Goal: Transaction & Acquisition: Subscribe to service/newsletter

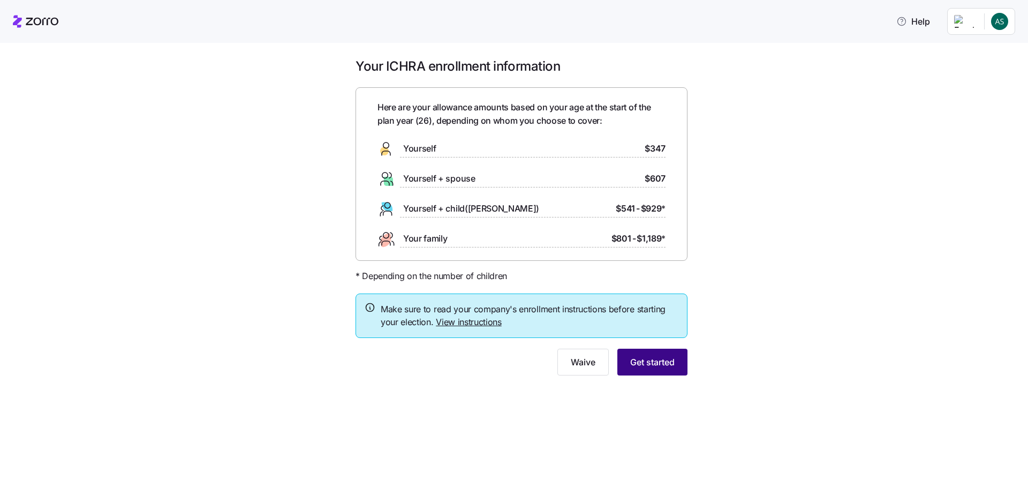
click at [641, 356] on span "Get started" at bounding box center [652, 362] width 44 height 13
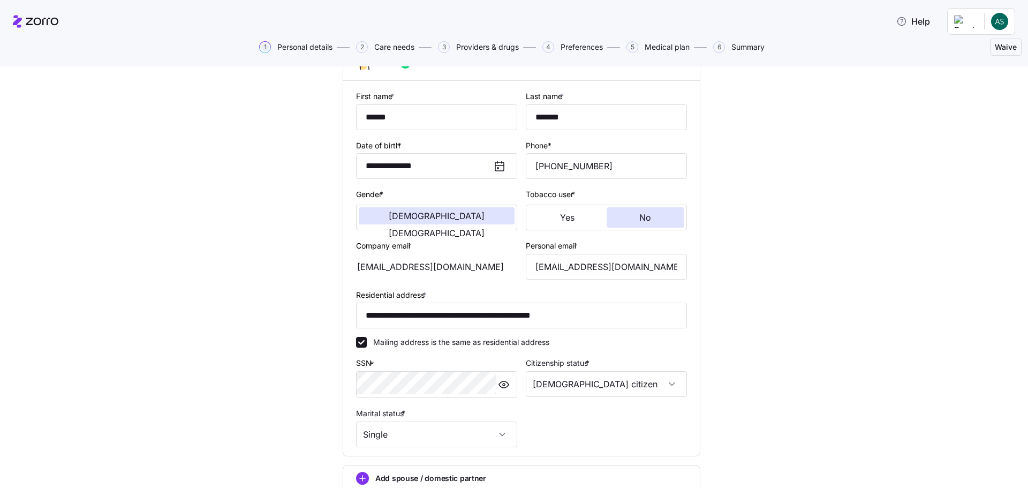
scroll to position [107, 0]
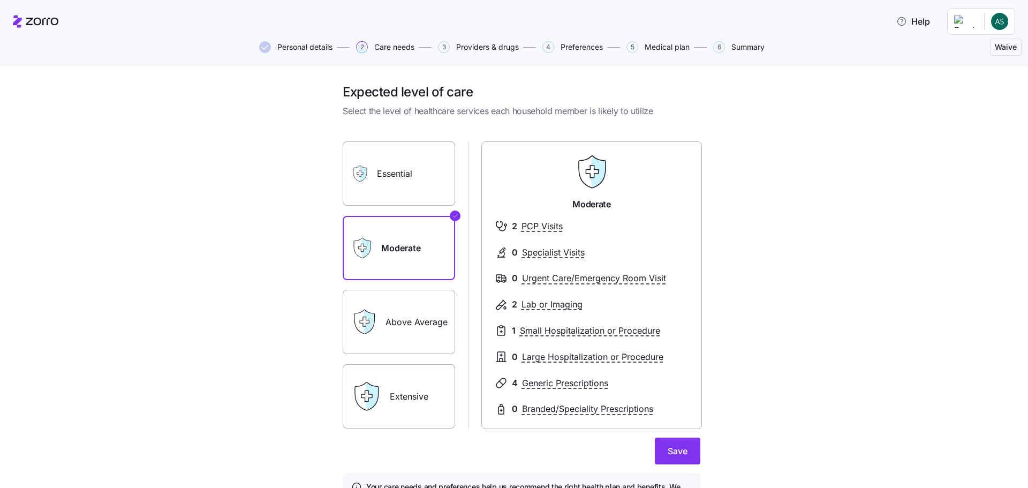
click at [393, 161] on label "Essential" at bounding box center [399, 173] width 112 height 64
click at [0, 0] on input "Essential" at bounding box center [0, 0] width 0 height 0
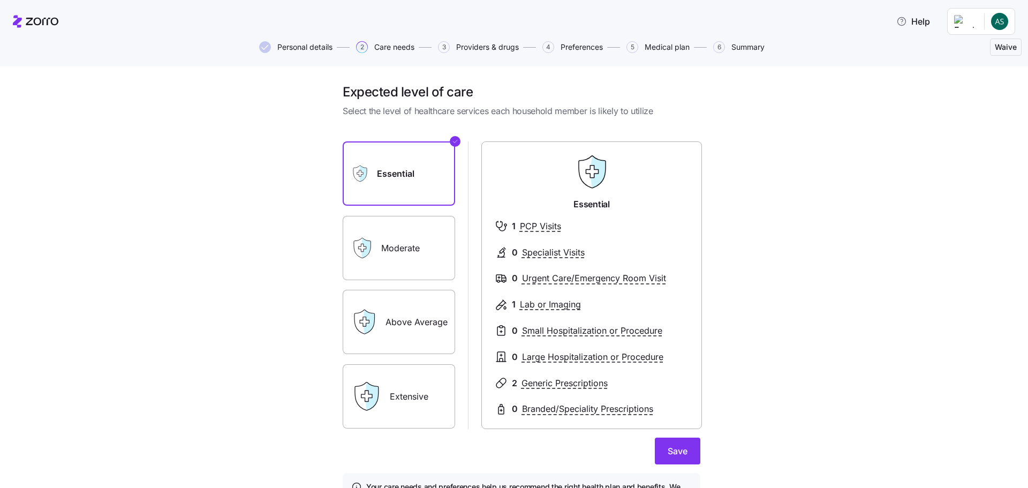
click at [401, 222] on label "Moderate" at bounding box center [399, 248] width 112 height 64
click at [0, 0] on input "Moderate" at bounding box center [0, 0] width 0 height 0
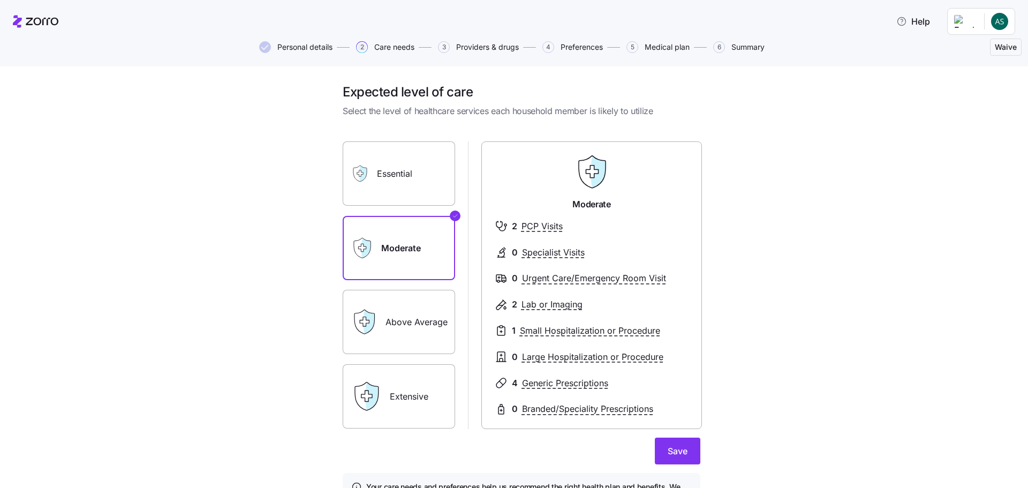
click at [441, 153] on label "Essential" at bounding box center [399, 173] width 112 height 64
click at [0, 0] on input "Essential" at bounding box center [0, 0] width 0 height 0
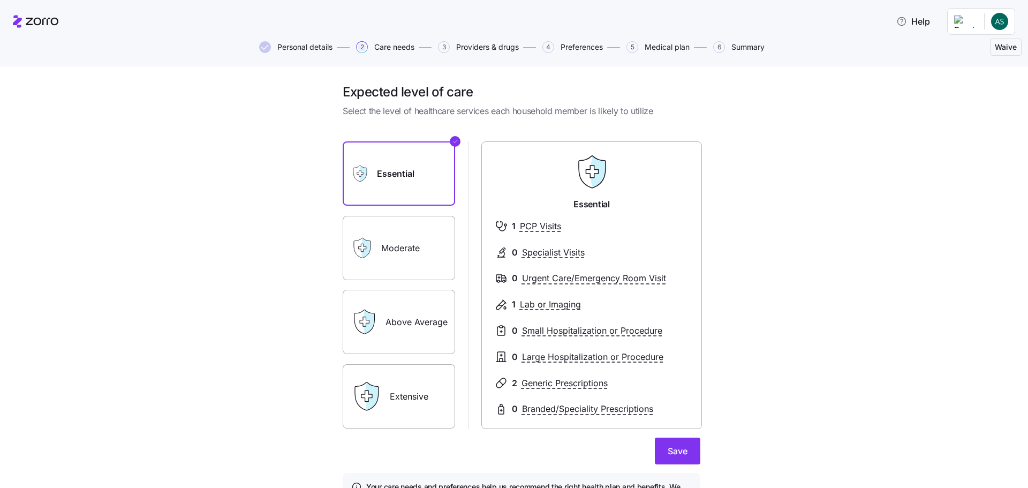
click at [442, 216] on label "Moderate" at bounding box center [399, 248] width 112 height 64
click at [0, 0] on input "Moderate" at bounding box center [0, 0] width 0 height 0
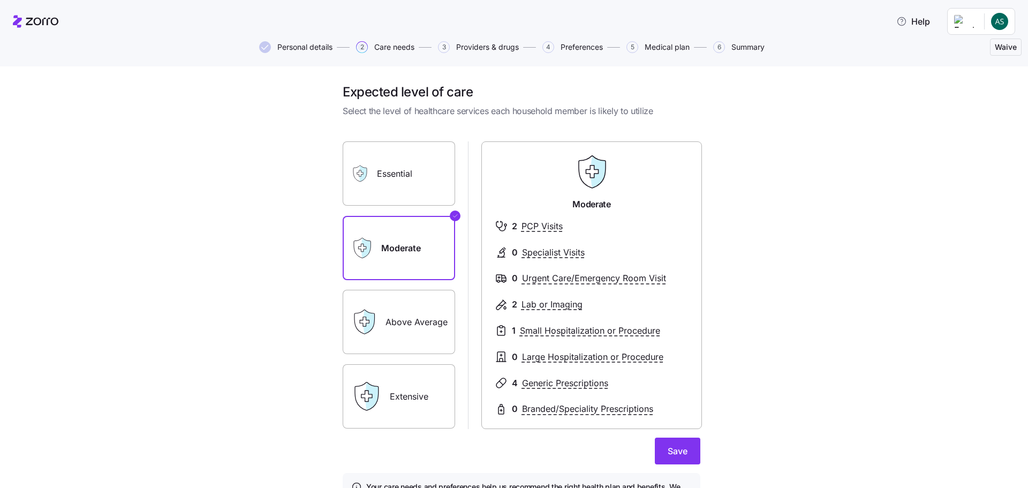
click at [431, 159] on label "Essential" at bounding box center [399, 173] width 112 height 64
click at [0, 0] on input "Essential" at bounding box center [0, 0] width 0 height 0
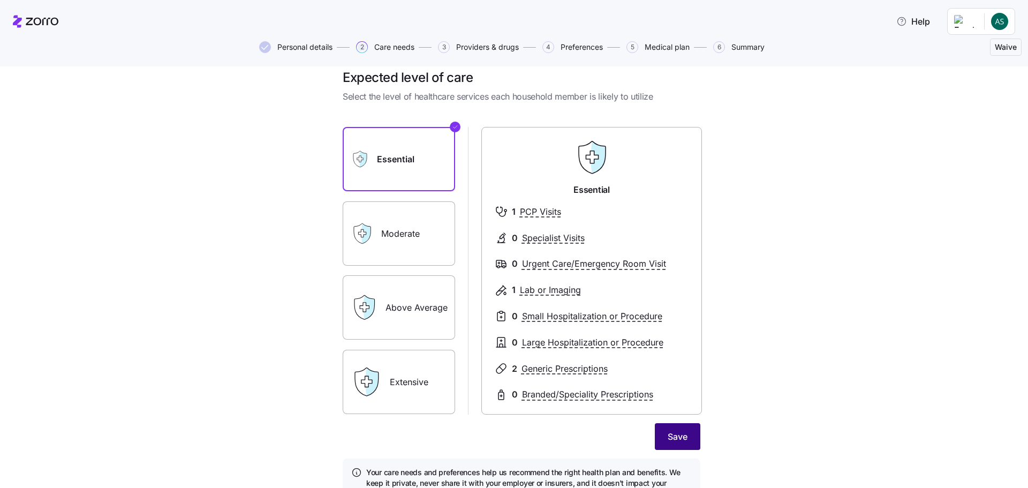
scroll to position [17, 0]
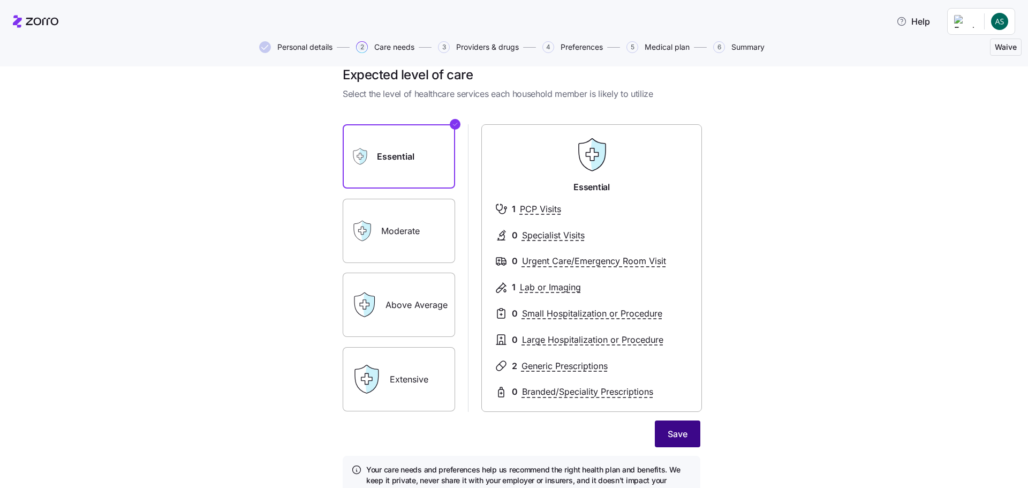
click at [668, 427] on span "Save" at bounding box center [678, 433] width 20 height 13
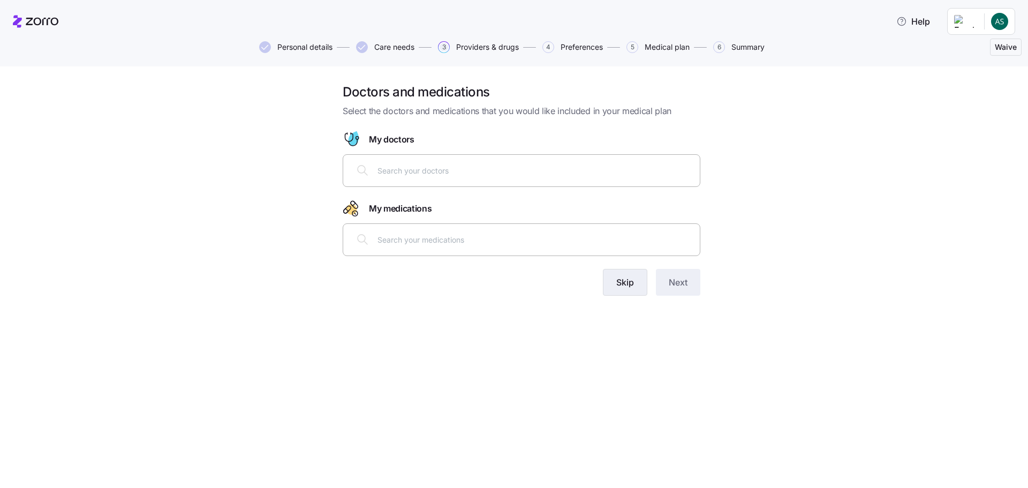
click at [617, 276] on span "Skip" at bounding box center [626, 282] width 18 height 13
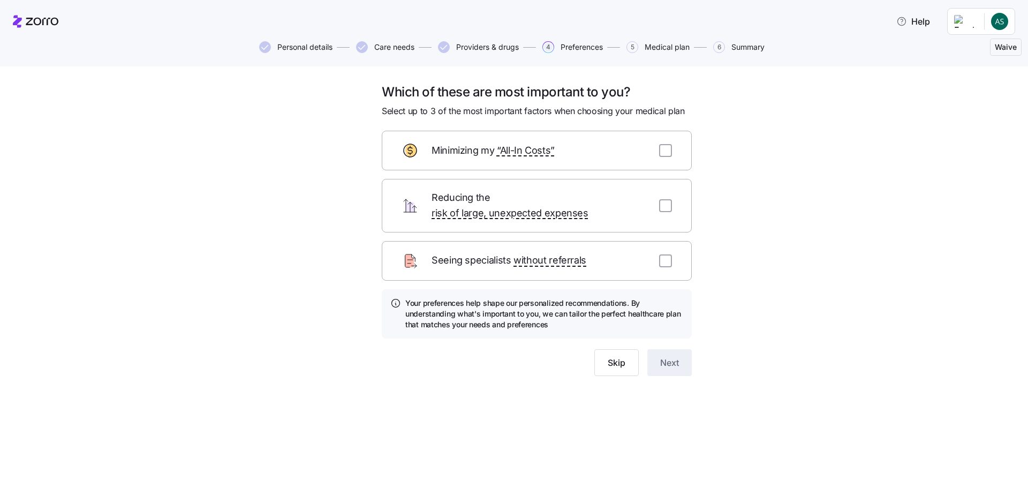
drag, startPoint x: 647, startPoint y: 133, endPoint x: 651, endPoint y: 148, distance: 16.1
click at [659, 144] on input "checkbox" at bounding box center [665, 150] width 13 height 13
checkbox input "true"
click at [659, 199] on input "checkbox" at bounding box center [665, 205] width 13 height 13
checkbox input "true"
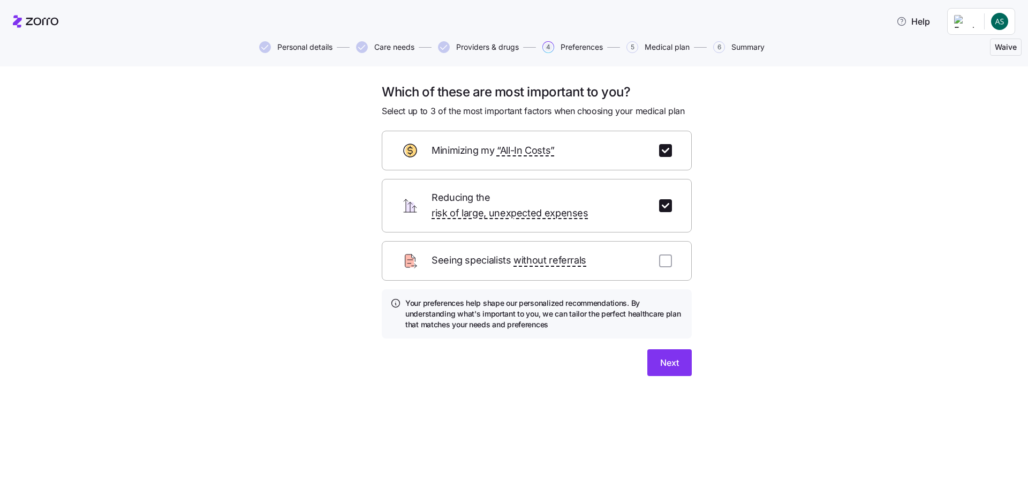
click at [648, 241] on div "Seeing specialists without referrals" at bounding box center [537, 261] width 310 height 40
click at [659, 254] on input "checkbox" at bounding box center [665, 260] width 13 height 13
checkbox input "true"
click at [652, 335] on div "Which of these are most important to you? Select up to 3 of the most important …" at bounding box center [536, 236] width 327 height 305
click at [648, 349] on button "Next" at bounding box center [670, 362] width 44 height 27
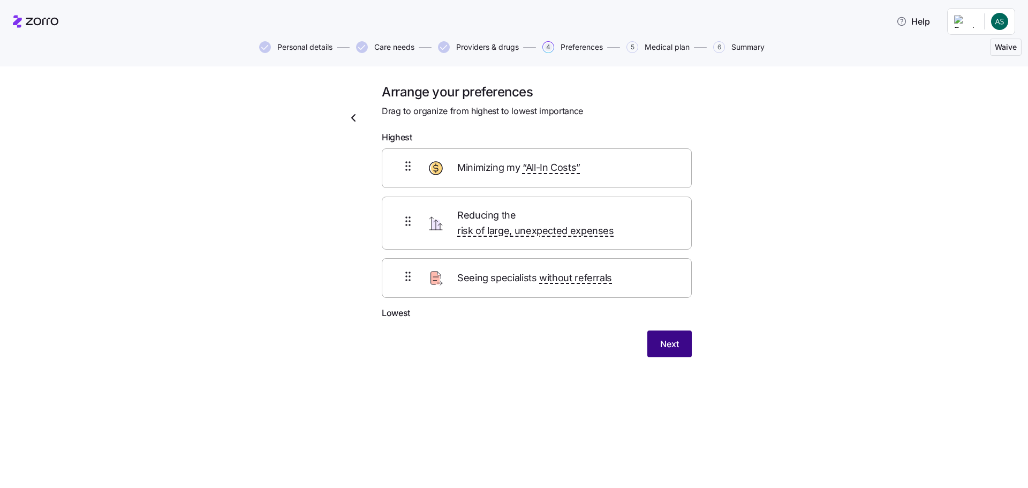
click at [660, 337] on span "Next" at bounding box center [669, 343] width 19 height 13
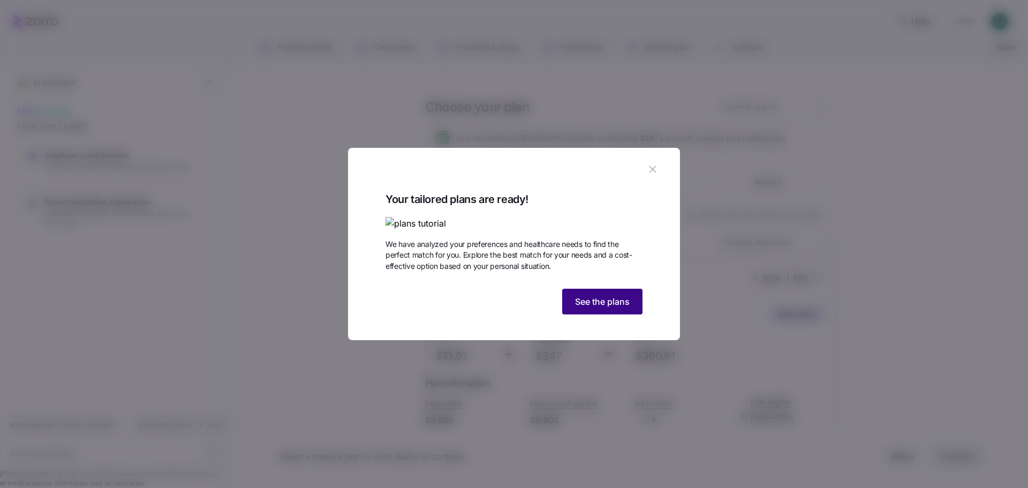
click at [600, 308] on span "See the plans" at bounding box center [602, 301] width 55 height 13
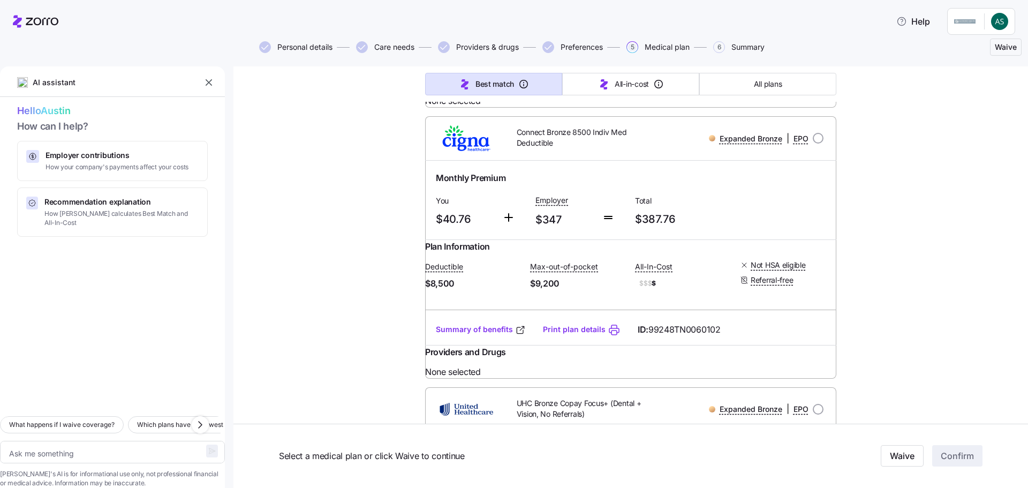
scroll to position [4678, 0]
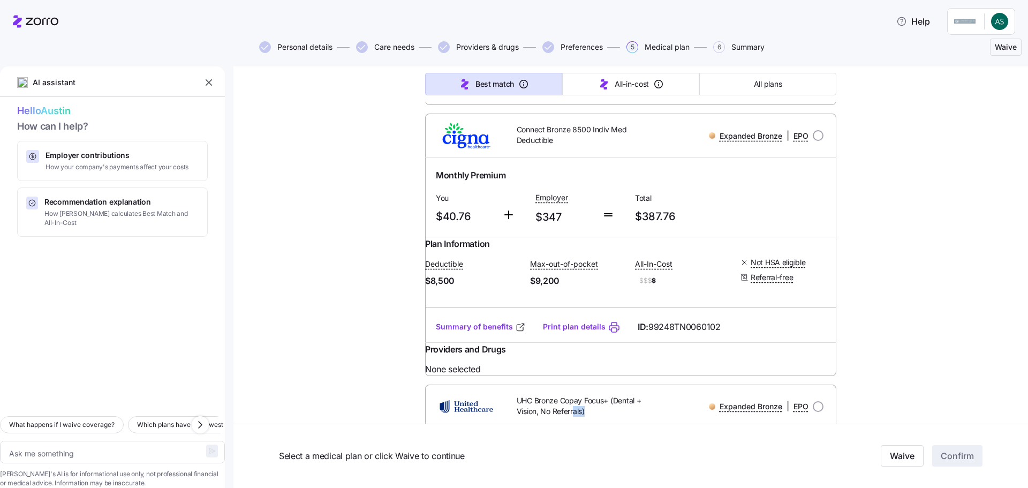
drag, startPoint x: 589, startPoint y: 312, endPoint x: 562, endPoint y: 307, distance: 27.2
click at [562, 395] on span "UHC Bronze Copay Focus+ (Dental + Vision, No Referrals)" at bounding box center [588, 406] width 143 height 22
drag, startPoint x: 760, startPoint y: 74, endPoint x: 751, endPoint y: 88, distance: 16.2
click at [760, 75] on button "All plans" at bounding box center [768, 84] width 137 height 22
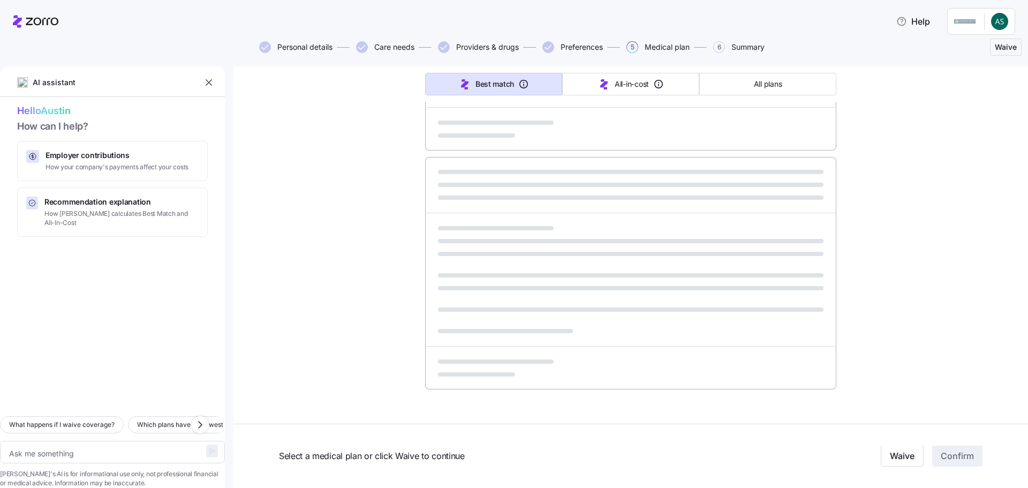
scroll to position [457, 0]
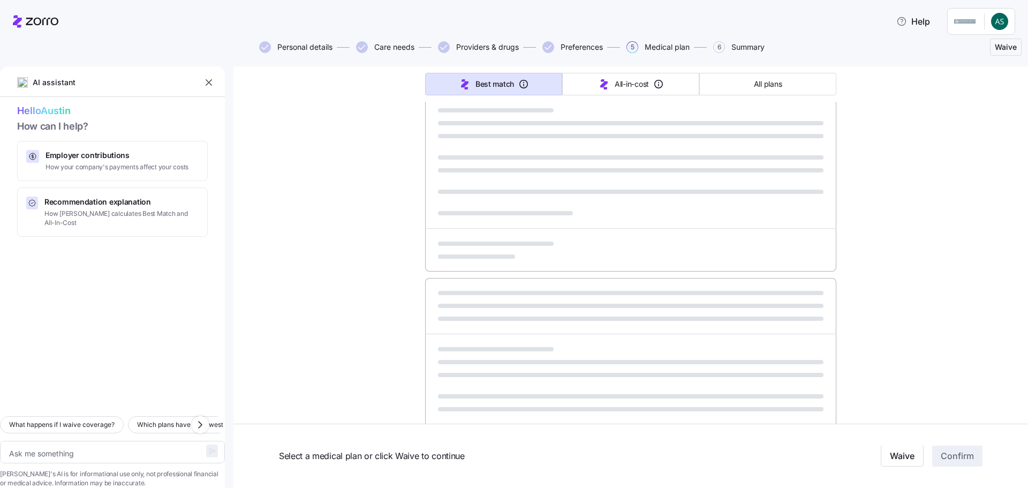
type textarea "x"
type input "Sorted by: Premium"
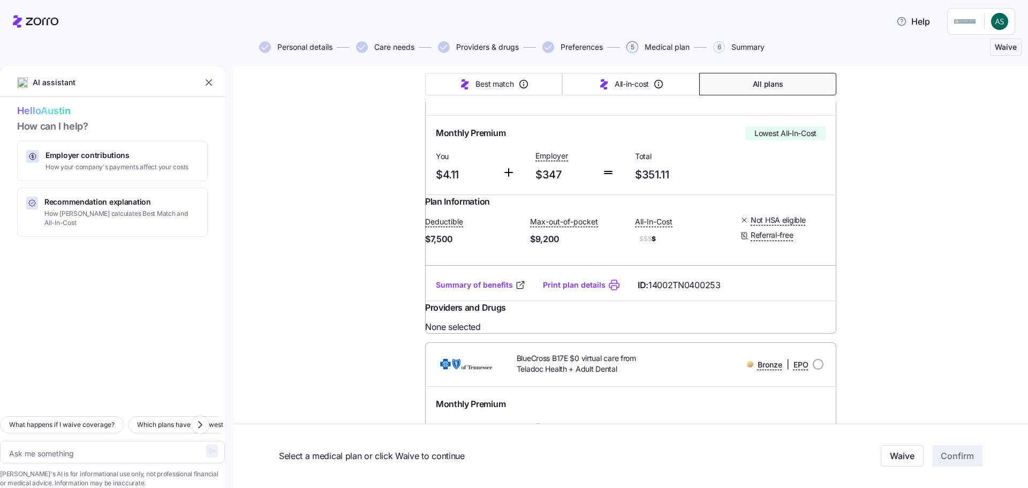
scroll to position [2483, 0]
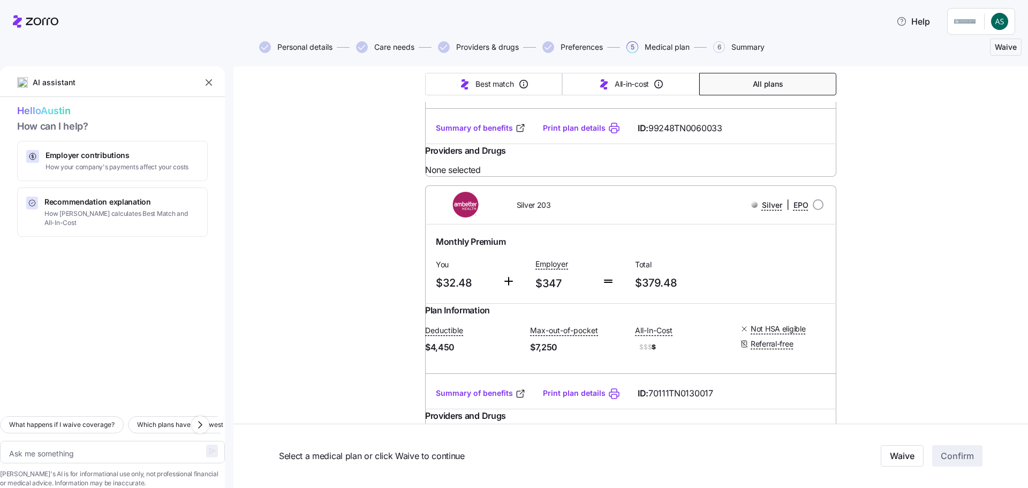
type textarea "x"
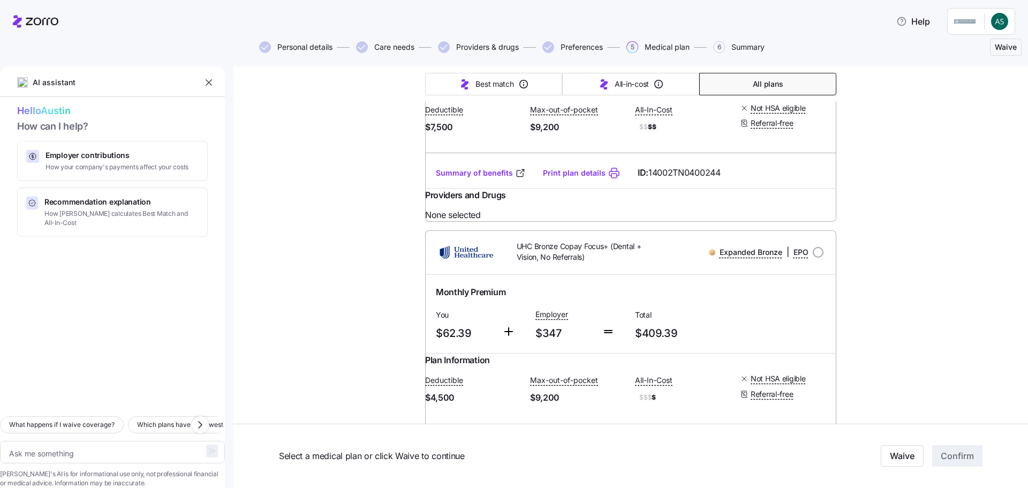
scroll to position [4570, 0]
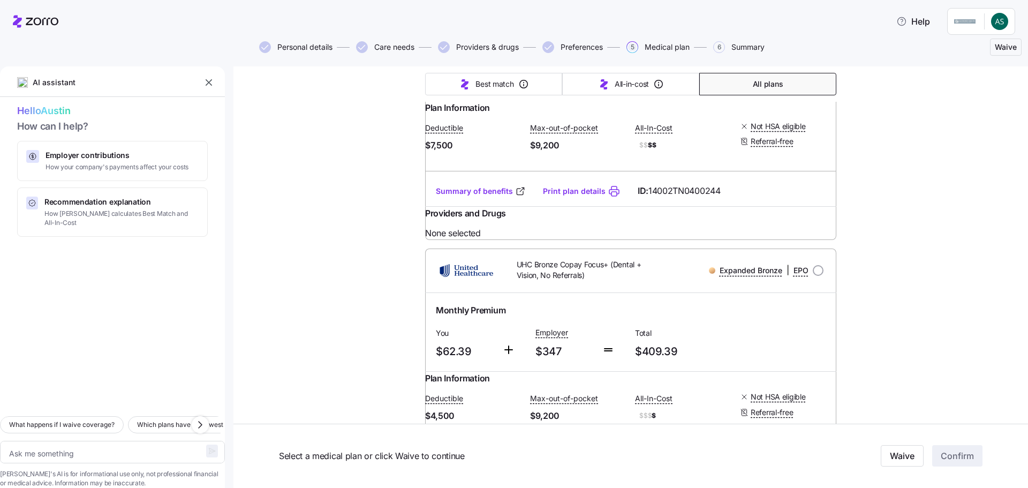
click at [485, 456] on link "Summary of benefits" at bounding box center [481, 461] width 90 height 11
click at [813, 265] on input "radio" at bounding box center [818, 270] width 11 height 11
radio input "true"
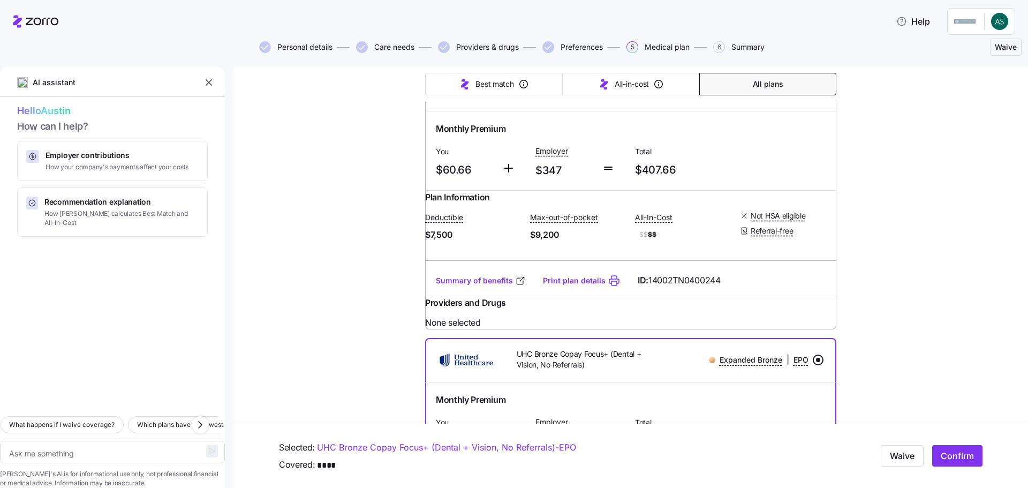
scroll to position [4481, 0]
click at [960, 452] on span "Confirm" at bounding box center [957, 456] width 33 height 13
type textarea "x"
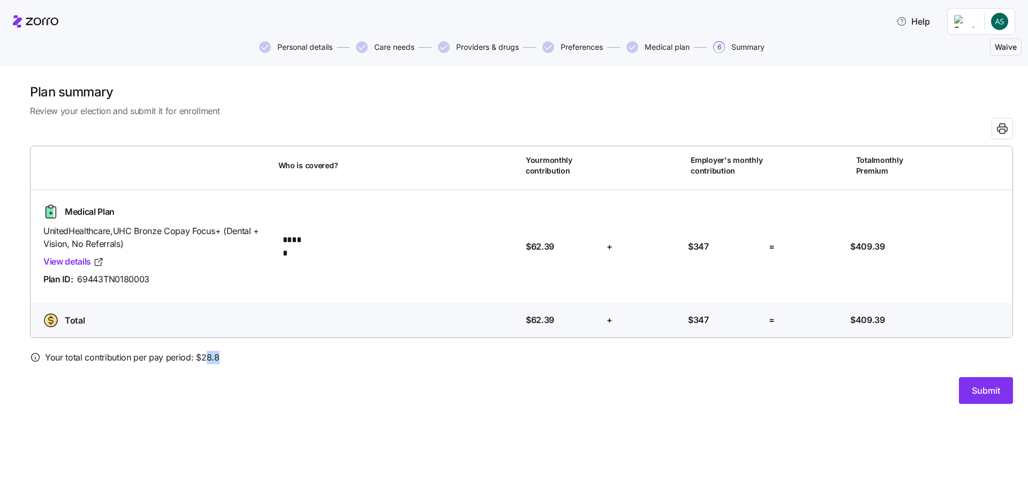
drag, startPoint x: 196, startPoint y: 317, endPoint x: 179, endPoint y: 314, distance: 17.3
click at [179, 351] on div "Your total contribution per pay period: $ 28.8" at bounding box center [521, 357] width 983 height 13
click at [262, 362] on div "Plan summary Review your election and submit it for enrollment Who is covered? …" at bounding box center [514, 277] width 1028 height 422
click at [565, 236] on div "Medical Plan UnitedHealthcare , UHC Bronze Copay Focus+ (Dental + Vision, No Re…" at bounding box center [522, 247] width 974 height 96
drag, startPoint x: 561, startPoint y: 220, endPoint x: 516, endPoint y: 218, distance: 45.6
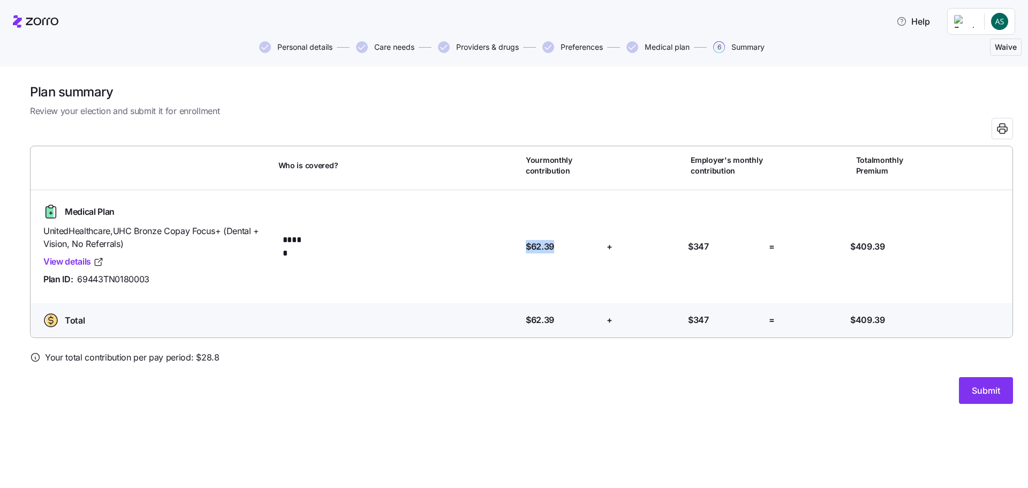
click at [516, 218] on div "Medical Plan UnitedHealthcare , UHC Bronze Copay Focus+ (Dental + Vision, No Re…" at bounding box center [522, 247] width 974 height 96
click at [555, 303] on div "Total Who is covered? Your contribution: $62.39 + Employer's contribution: $347…" at bounding box center [521, 322] width 991 height 39
click at [1005, 377] on button "Submit" at bounding box center [986, 390] width 54 height 27
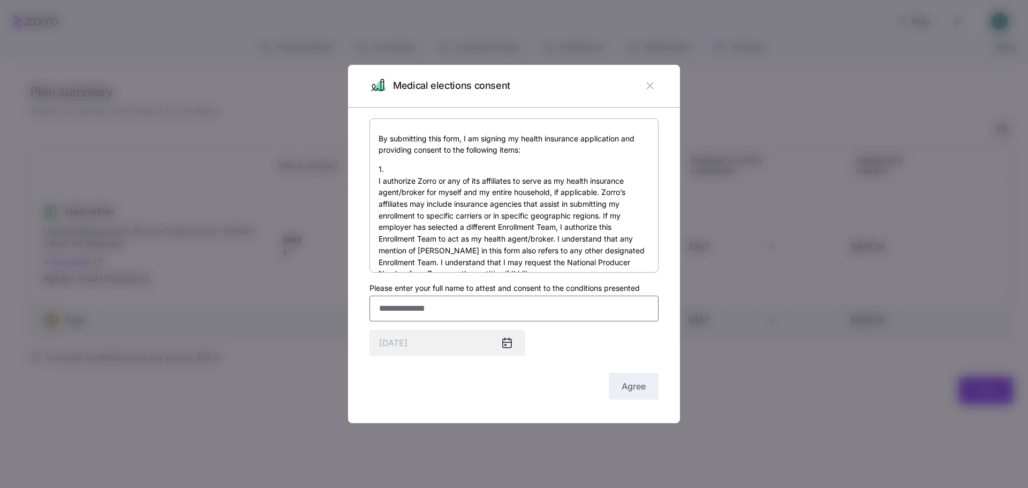
drag, startPoint x: 506, startPoint y: 307, endPoint x: 516, endPoint y: 313, distance: 11.5
click at [506, 307] on input "Please enter your full name to attest and consent to the conditions presented" at bounding box center [514, 309] width 289 height 26
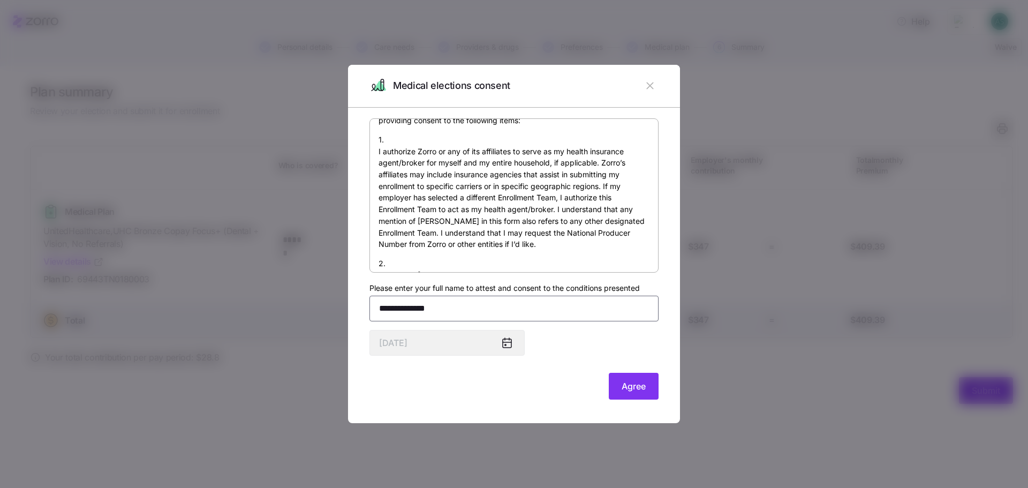
scroll to position [143, 0]
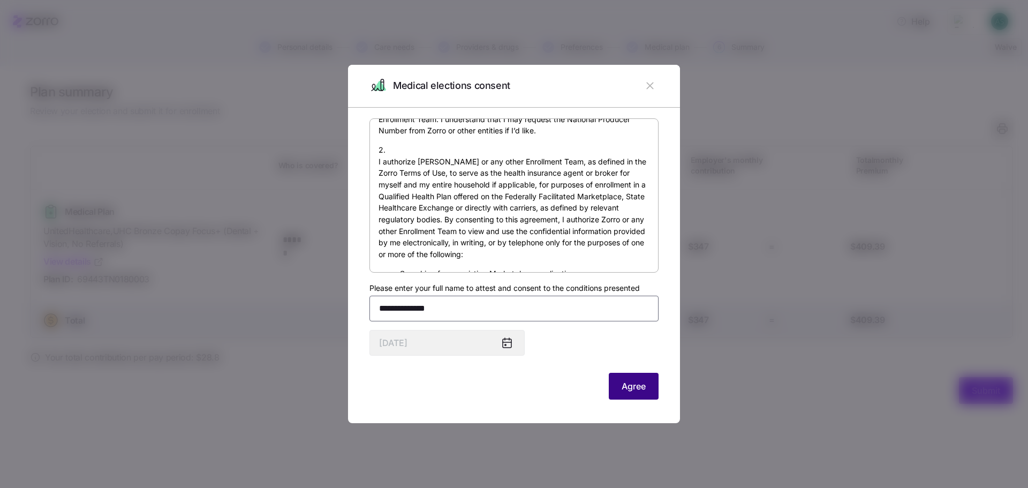
type input "**********"
click at [622, 380] on span "Agree" at bounding box center [634, 386] width 24 height 13
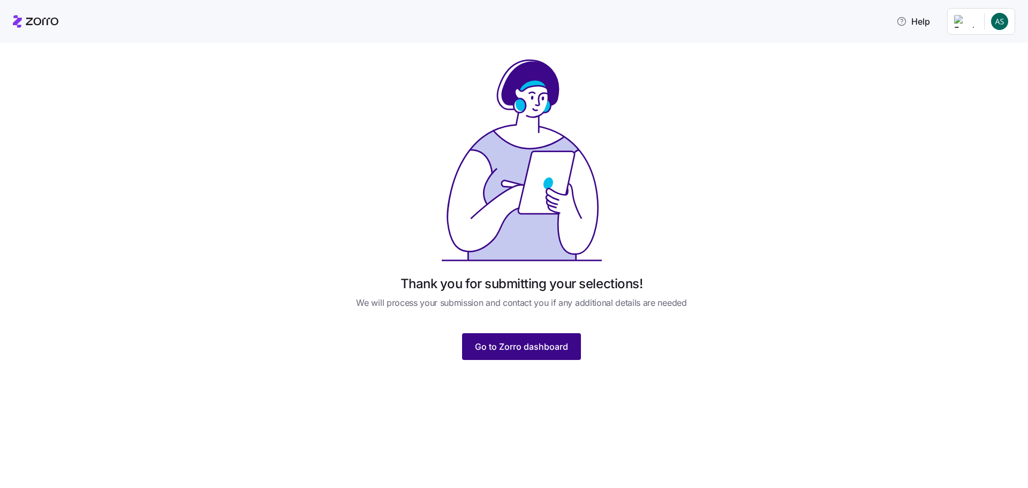
click at [553, 340] on span "Go to Zorro dashboard" at bounding box center [521, 346] width 93 height 13
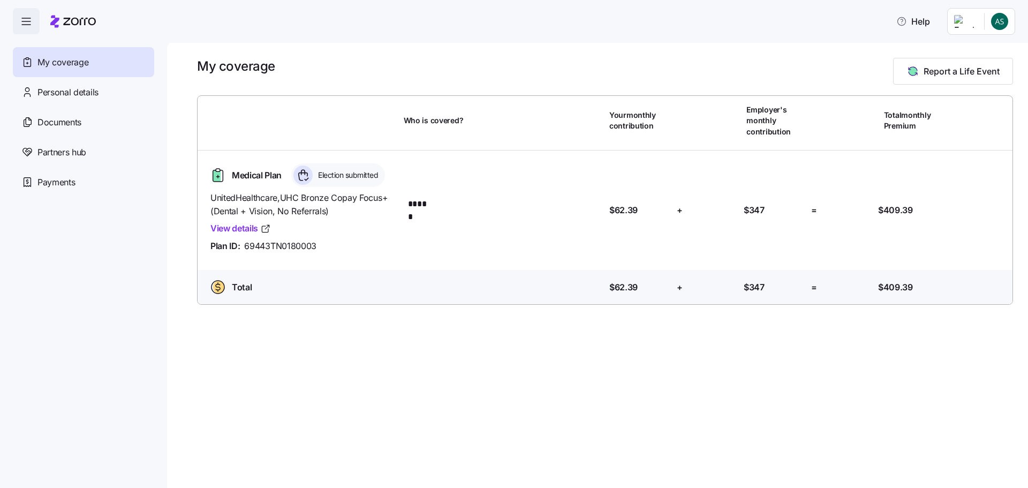
click at [1011, 21] on html "Help My coverage Personal details Documents Partners hub Payments My coverage R…" at bounding box center [514, 241] width 1028 height 482
click at [996, 58] on div "Log out" at bounding box center [981, 63] width 42 height 12
